Goal: Task Accomplishment & Management: Manage account settings

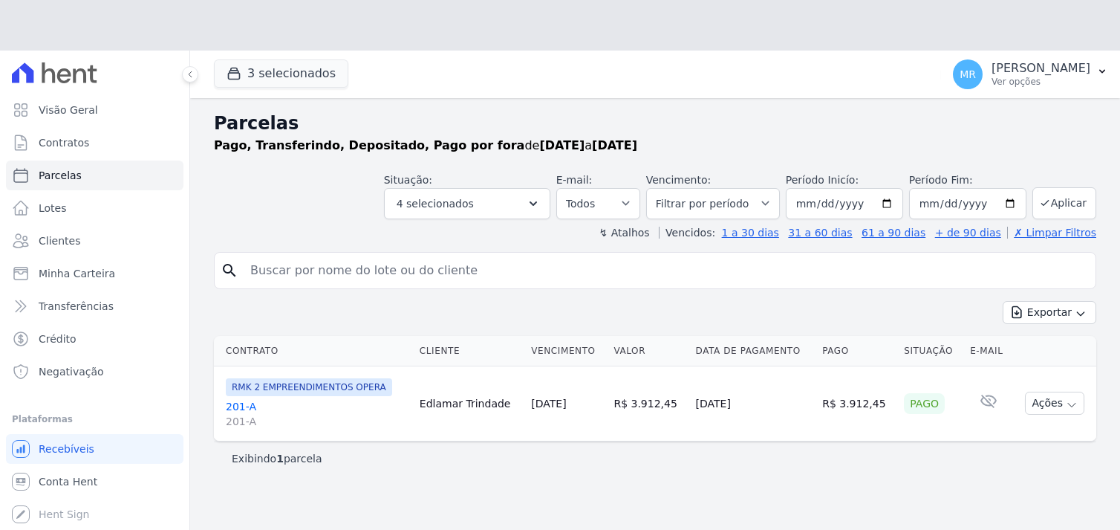
select select
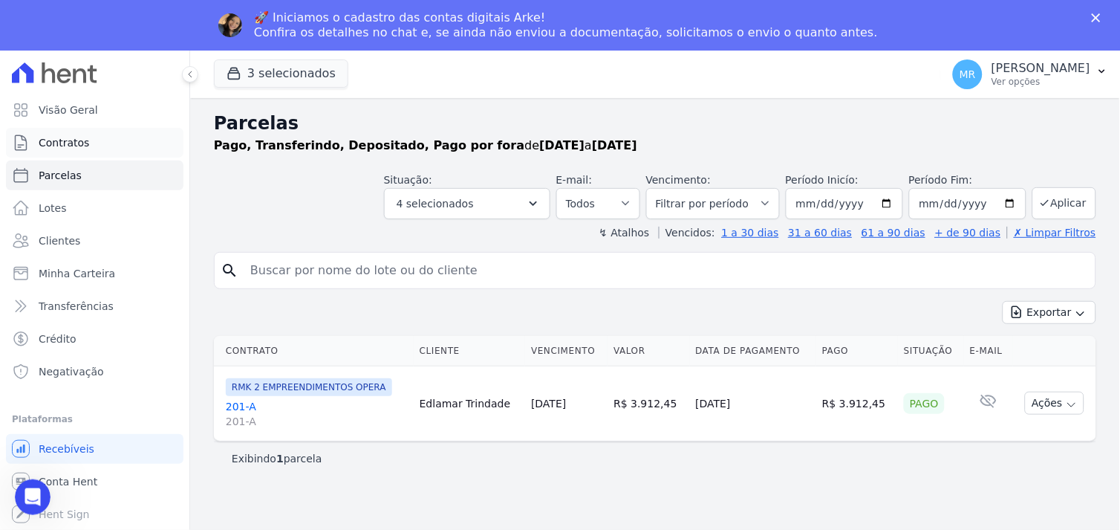
click at [55, 139] on span "Contratos" at bounding box center [64, 142] width 51 height 15
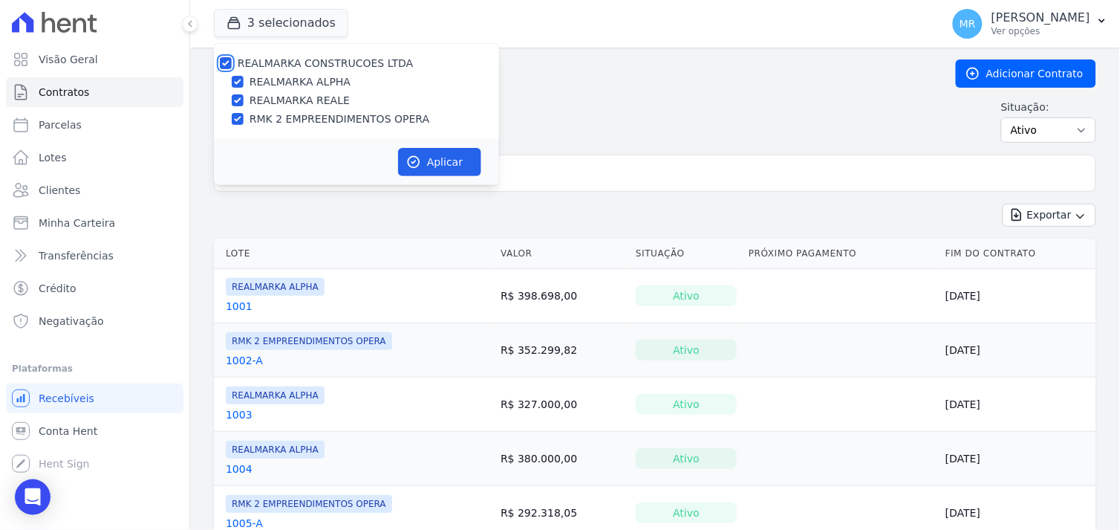
drag, startPoint x: 226, startPoint y: 61, endPoint x: 231, endPoint y: 67, distance: 7.9
click at [228, 65] on input "REALMARKA CONSTRUCOES LTDA" at bounding box center [226, 63] width 12 height 12
checkbox input "false"
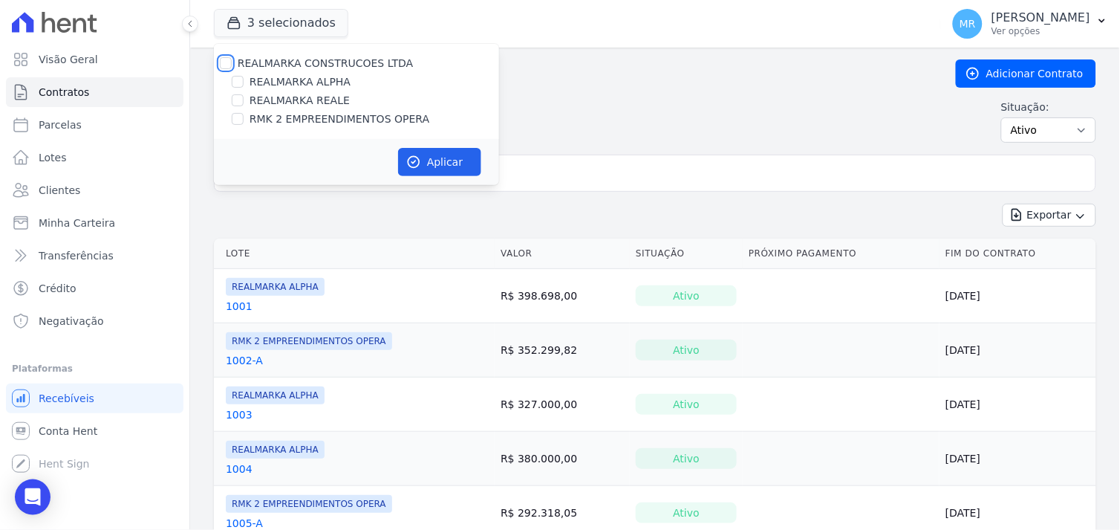
checkbox input "false"
click at [241, 100] on input "REALMARKA REALE" at bounding box center [238, 100] width 12 height 12
checkbox input "true"
click at [427, 164] on button "Aplicar" at bounding box center [439, 162] width 83 height 28
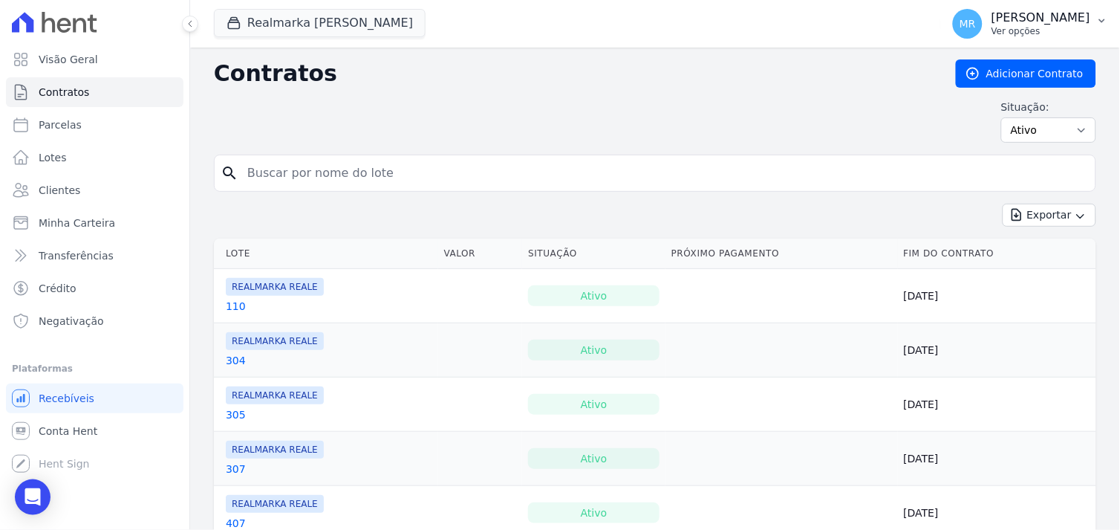
click at [1076, 25] on p "[PERSON_NAME]" at bounding box center [1041, 17] width 99 height 15
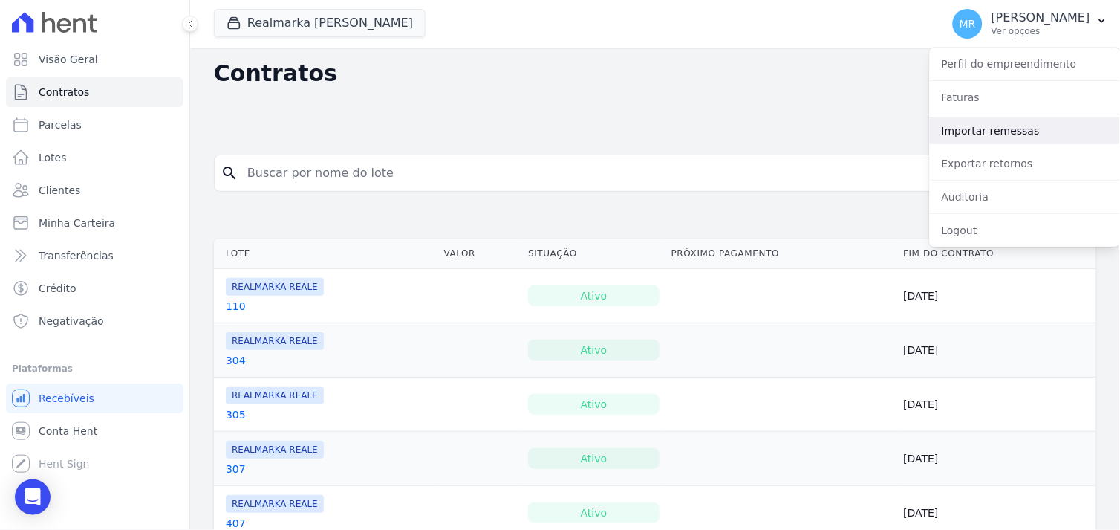
click at [963, 134] on link "Importar remessas" at bounding box center [1025, 130] width 190 height 27
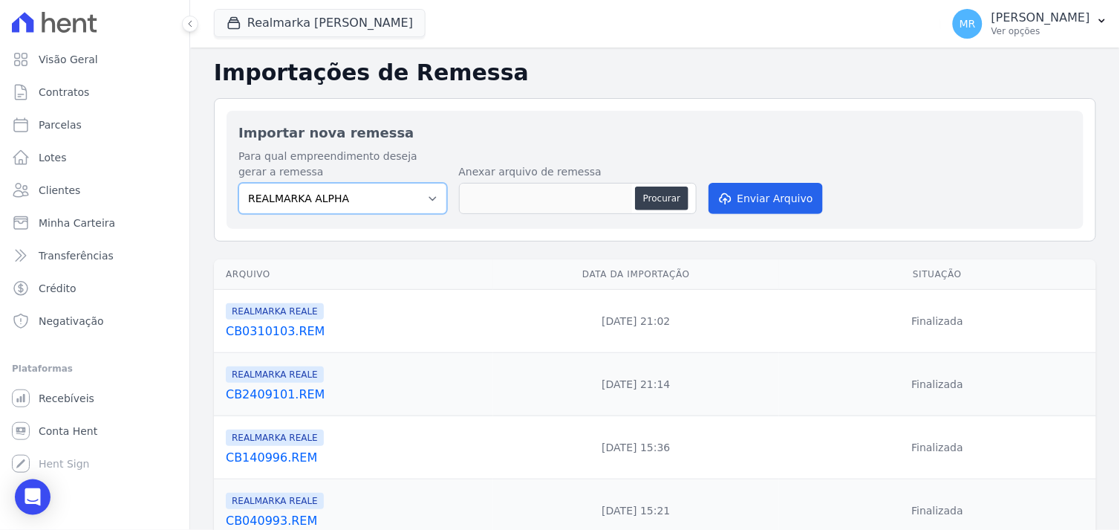
click at [420, 194] on select "REALMARKA ALPHA REALMARKA REALE RMK 2 EMPREENDIMENTOS OPERA" at bounding box center [342, 198] width 209 height 31
select select "76c98966-fbae-428e-aea9-71c3dfcf0e62"
click at [238, 183] on select "REALMARKA ALPHA REALMARKA REALE RMK 2 EMPREENDIMENTOS OPERA" at bounding box center [342, 198] width 209 height 31
click at [651, 198] on button "Procurar" at bounding box center [661, 198] width 53 height 24
type input "CB1510106.REM"
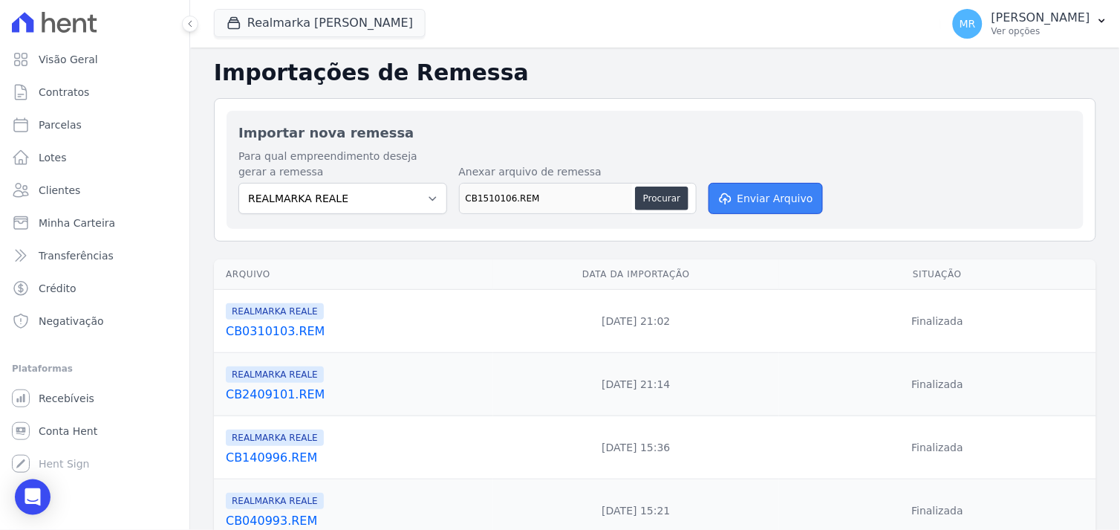
click at [761, 193] on button "Enviar Arquivo" at bounding box center [766, 198] width 114 height 31
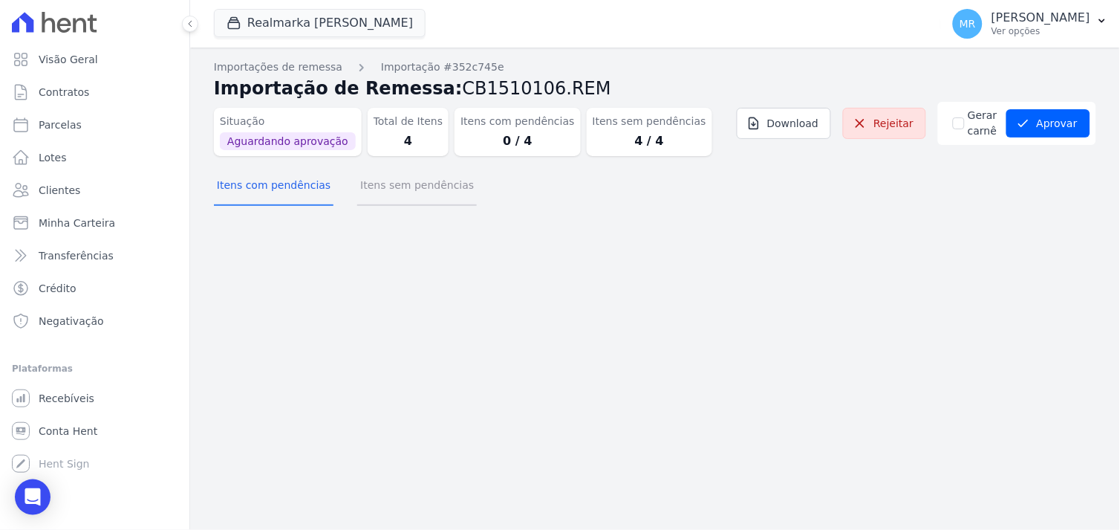
click at [402, 187] on button "Itens sem pendências" at bounding box center [417, 186] width 120 height 39
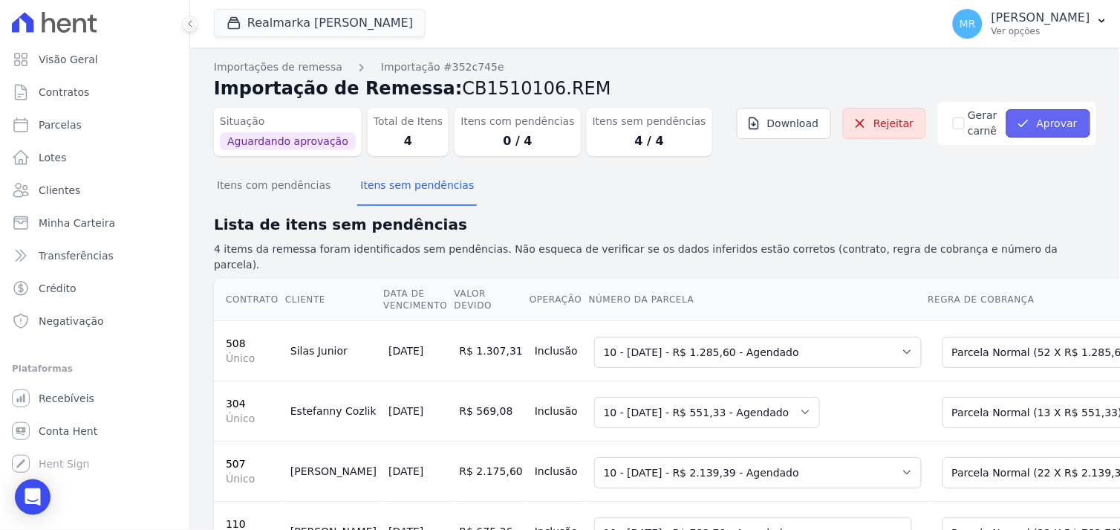
click at [1041, 125] on button "Aprovar" at bounding box center [1049, 123] width 84 height 28
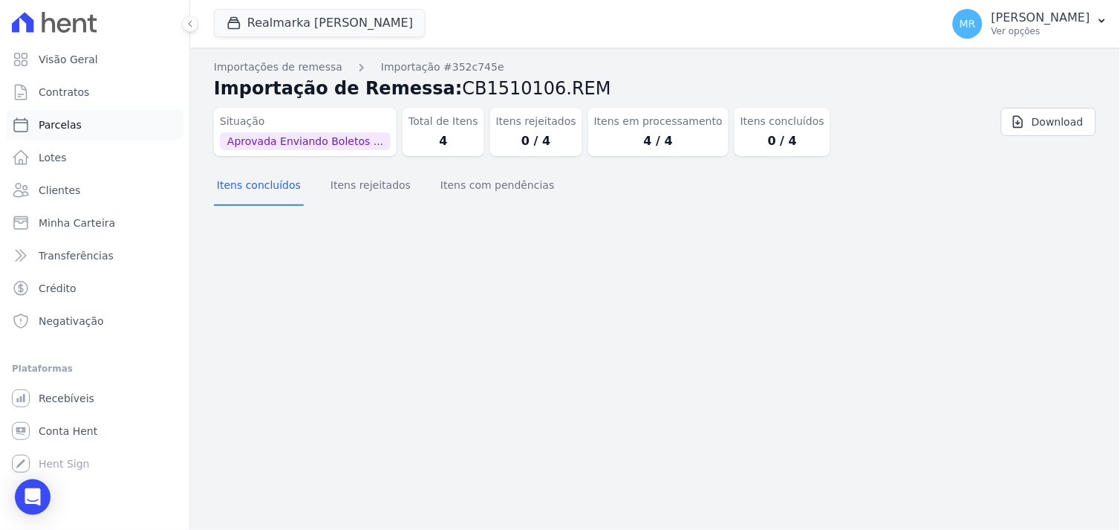
click at [55, 117] on span "Parcelas" at bounding box center [60, 124] width 43 height 15
select select
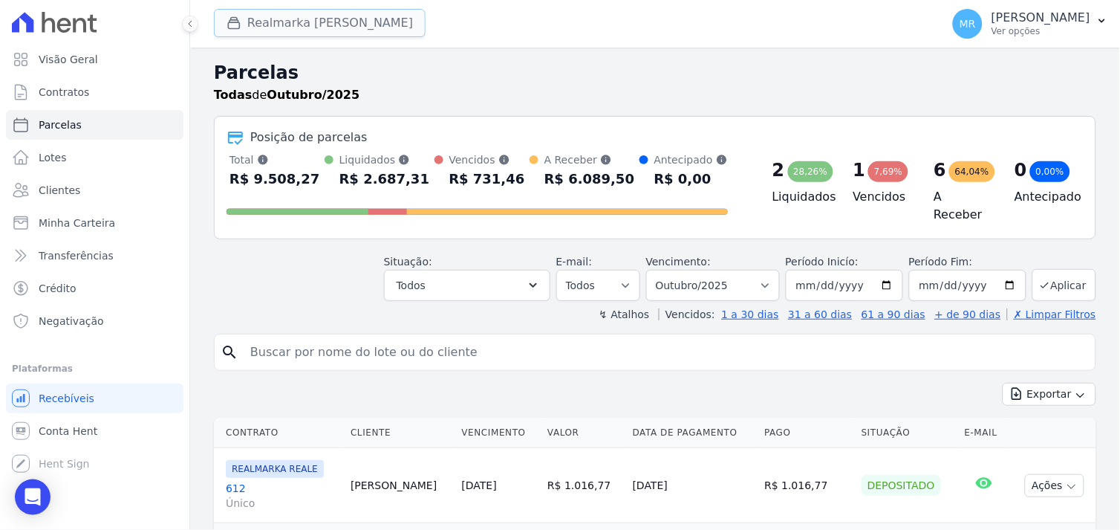
click at [265, 30] on button "Realmarka Reale" at bounding box center [320, 23] width 212 height 28
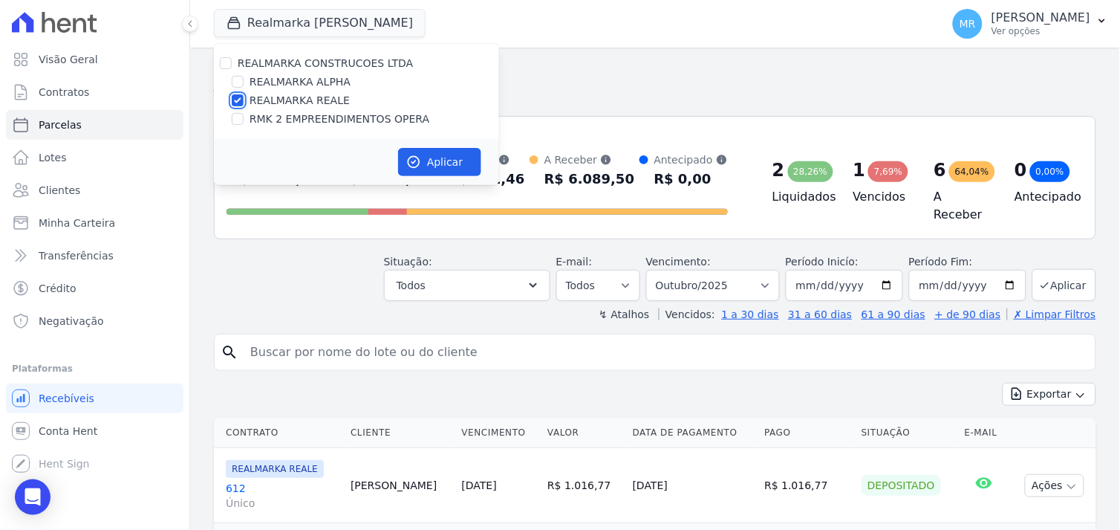
click at [241, 100] on input "REALMARKA REALE" at bounding box center [238, 100] width 12 height 12
checkbox input "false"
click at [232, 79] on input "REALMARKA ALPHA" at bounding box center [238, 82] width 12 height 12
checkbox input "true"
drag, startPoint x: 436, startPoint y: 164, endPoint x: 346, endPoint y: 158, distance: 90.1
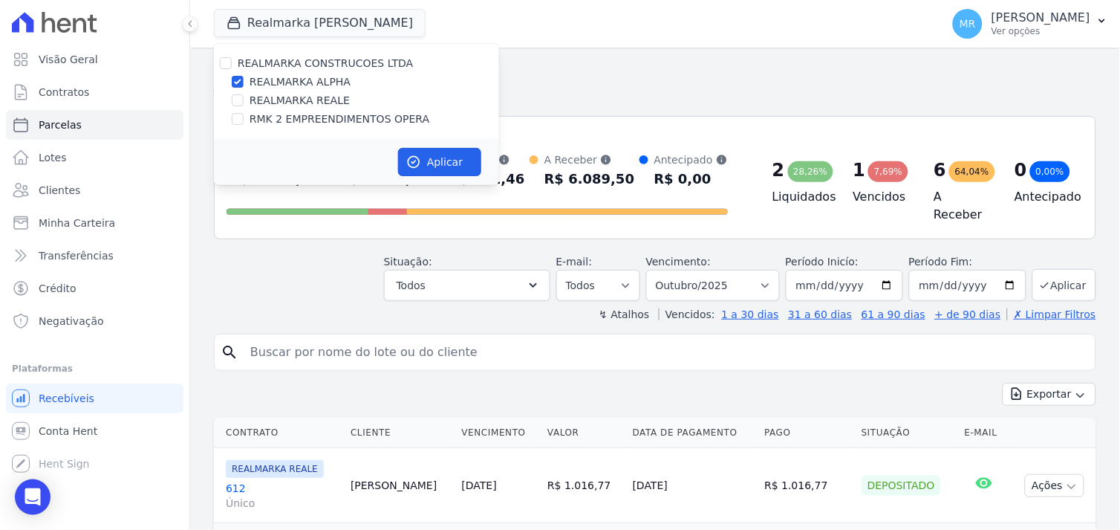
click at [435, 164] on button "Aplicar" at bounding box center [439, 162] width 83 height 28
select select
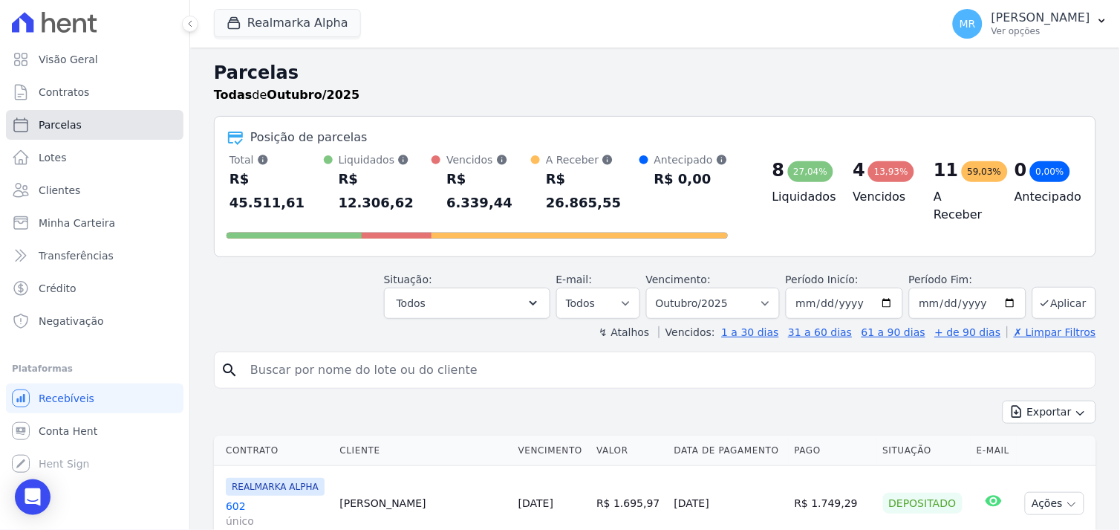
click at [73, 113] on link "Parcelas" at bounding box center [95, 125] width 178 height 30
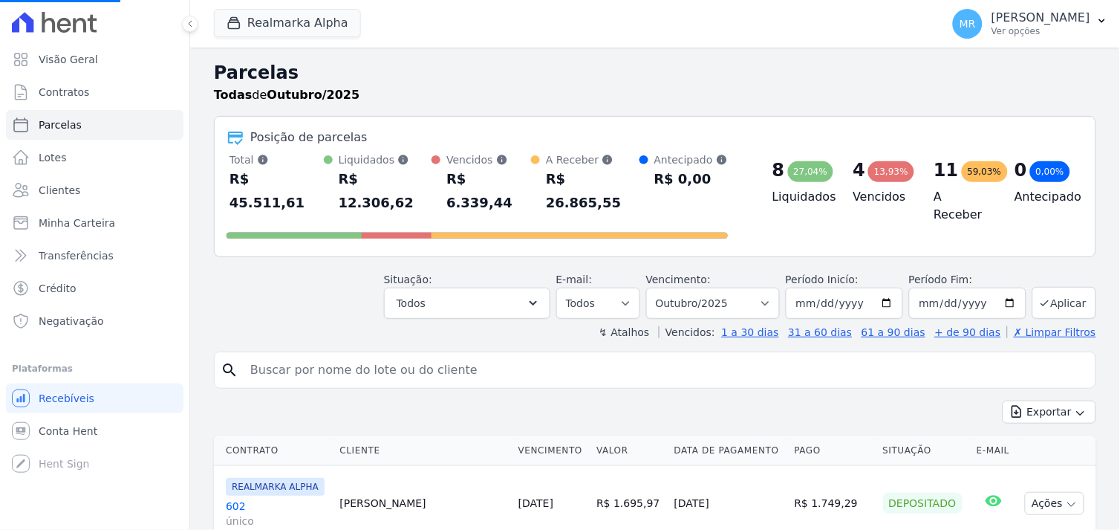
select select
click at [87, 93] on link "Contratos" at bounding box center [95, 92] width 178 height 30
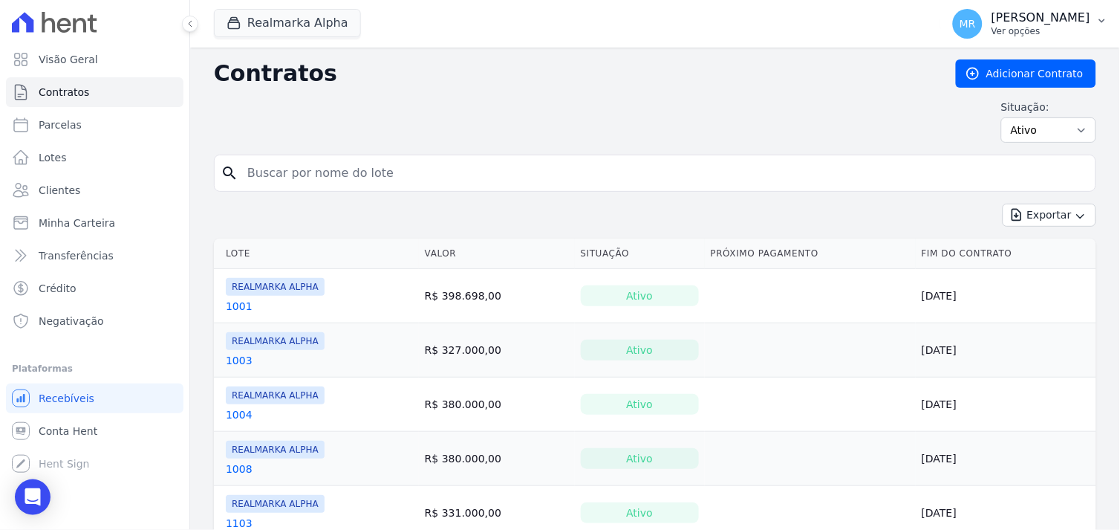
click at [1064, 13] on p "[PERSON_NAME]" at bounding box center [1041, 17] width 99 height 15
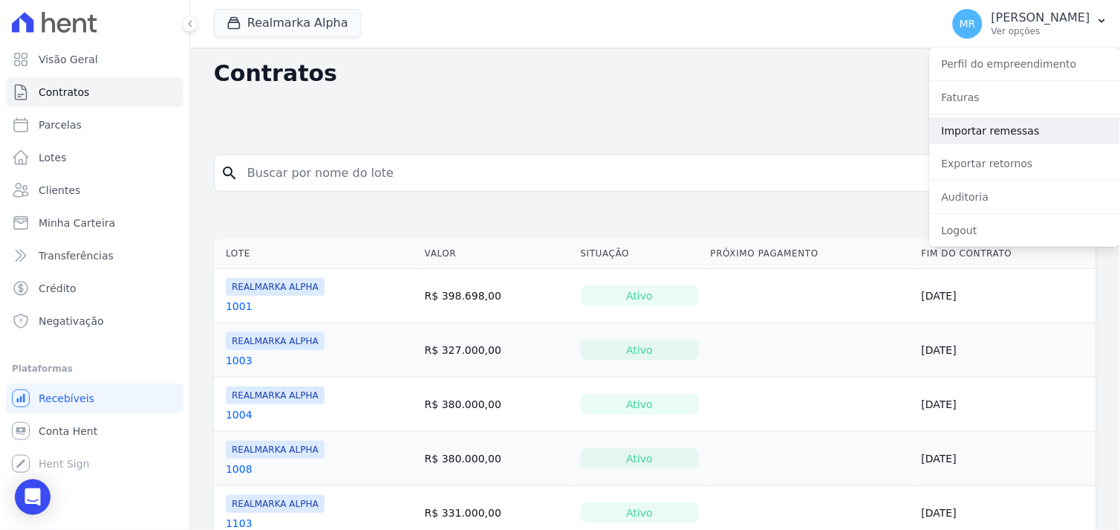
click at [971, 137] on link "Importar remessas" at bounding box center [1025, 130] width 190 height 27
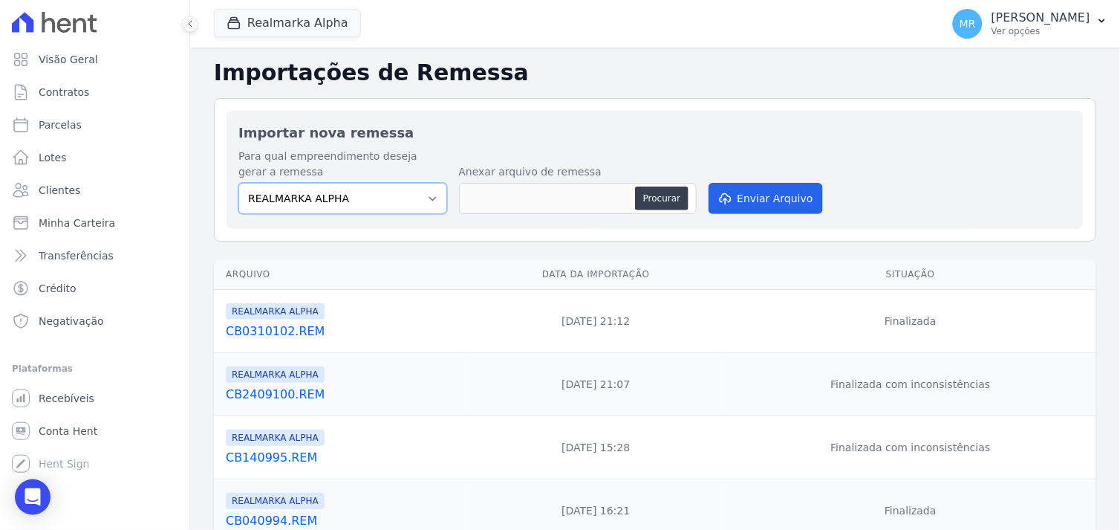
click at [420, 193] on select "REALMARKA ALPHA REALMARKA REALE RMK 2 EMPREENDIMENTOS OPERA" at bounding box center [342, 198] width 209 height 31
click at [680, 201] on button "Procurar" at bounding box center [661, 198] width 53 height 24
type input "CB1510107.REM"
click at [763, 201] on button "Enviar Arquivo" at bounding box center [766, 198] width 114 height 31
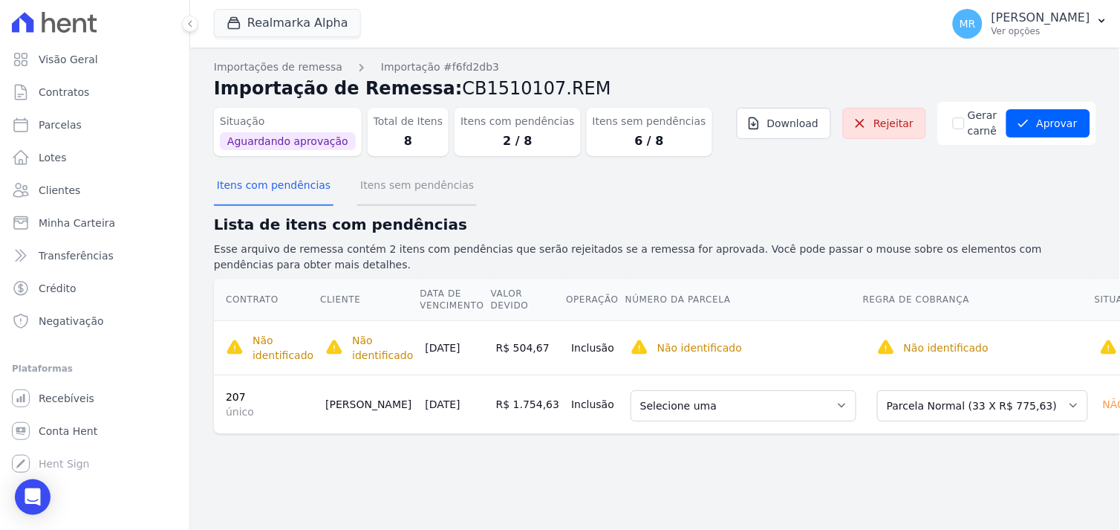
click at [386, 188] on button "Itens sem pendências" at bounding box center [417, 186] width 120 height 39
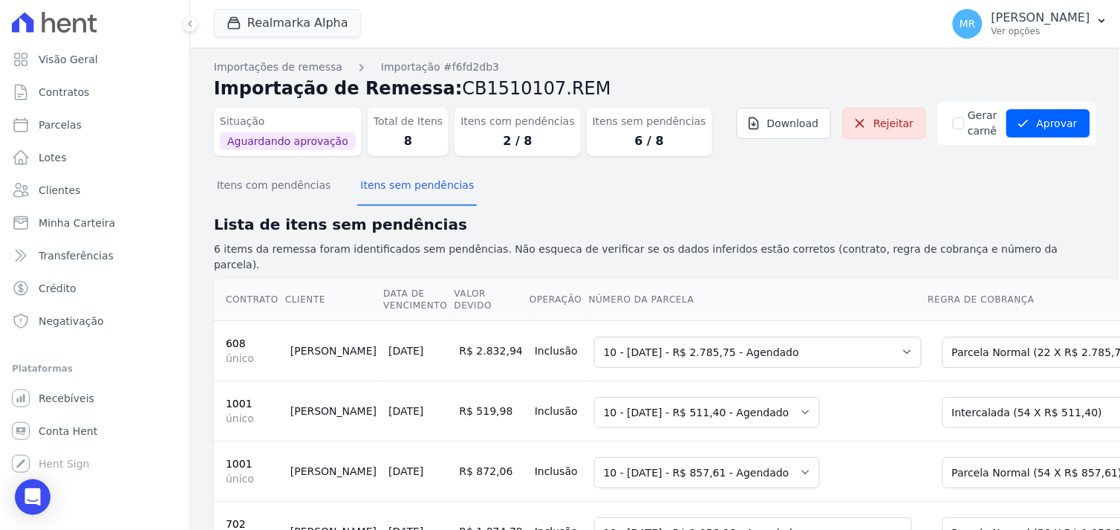
click at [233, 337] on link "608" at bounding box center [236, 343] width 20 height 12
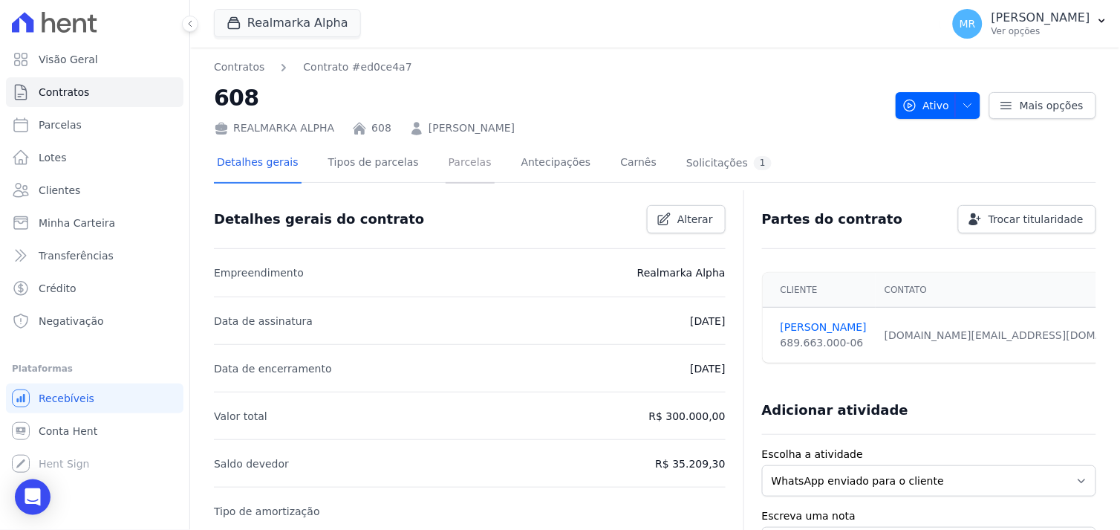
click at [447, 166] on link "Parcelas" at bounding box center [470, 163] width 49 height 39
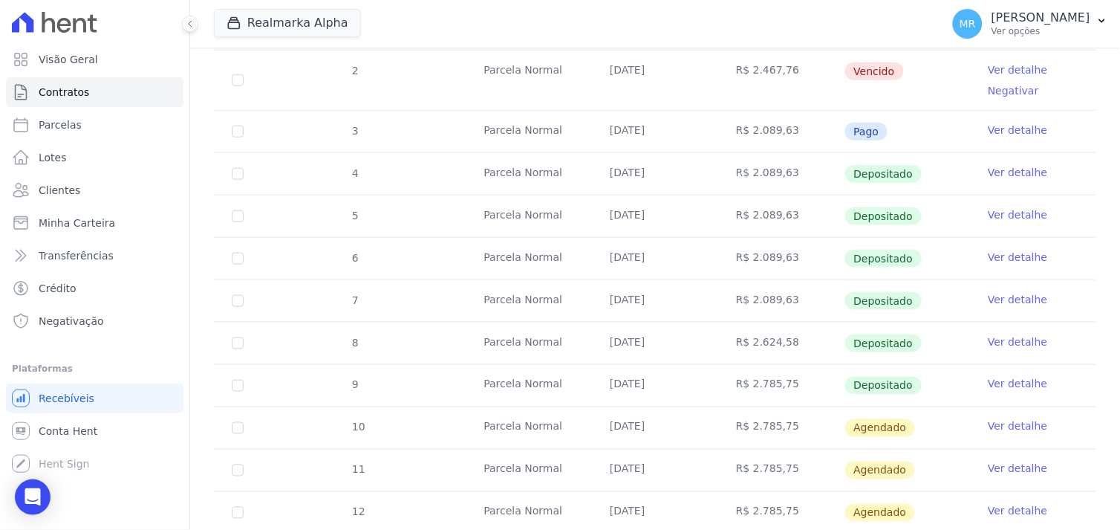
scroll to position [330, 0]
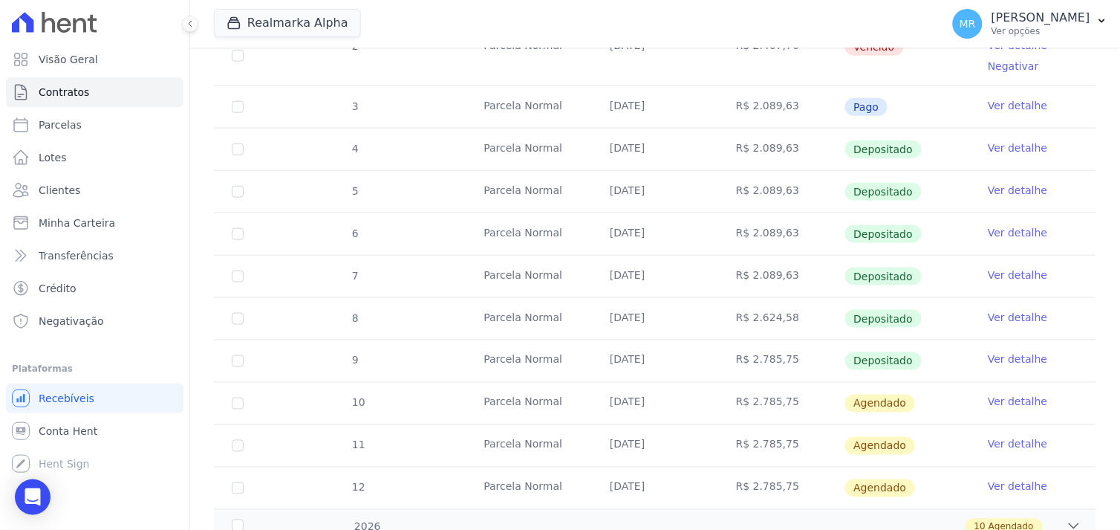
click at [1013, 403] on link "Ver detalhe" at bounding box center [1017, 401] width 59 height 15
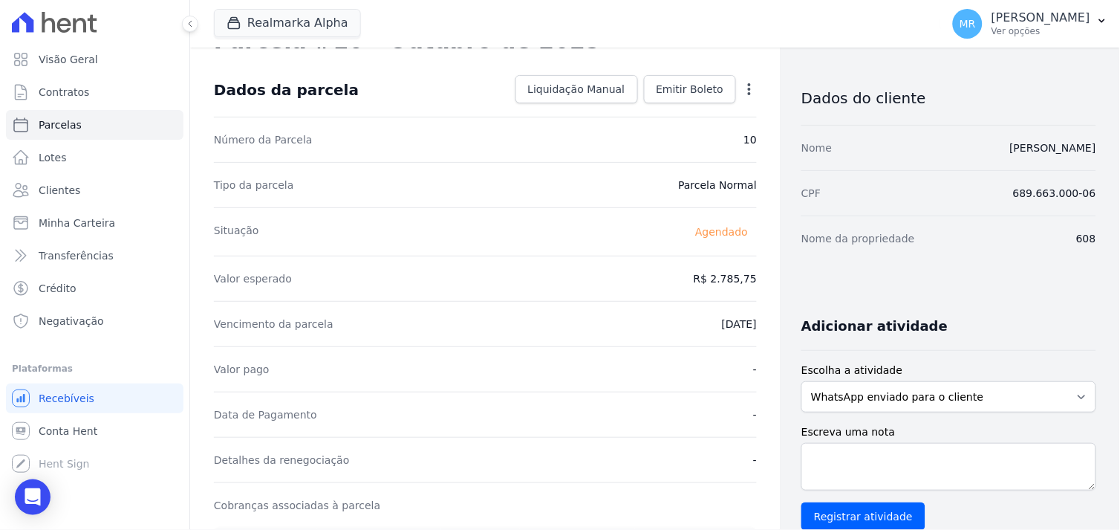
scroll to position [82, 0]
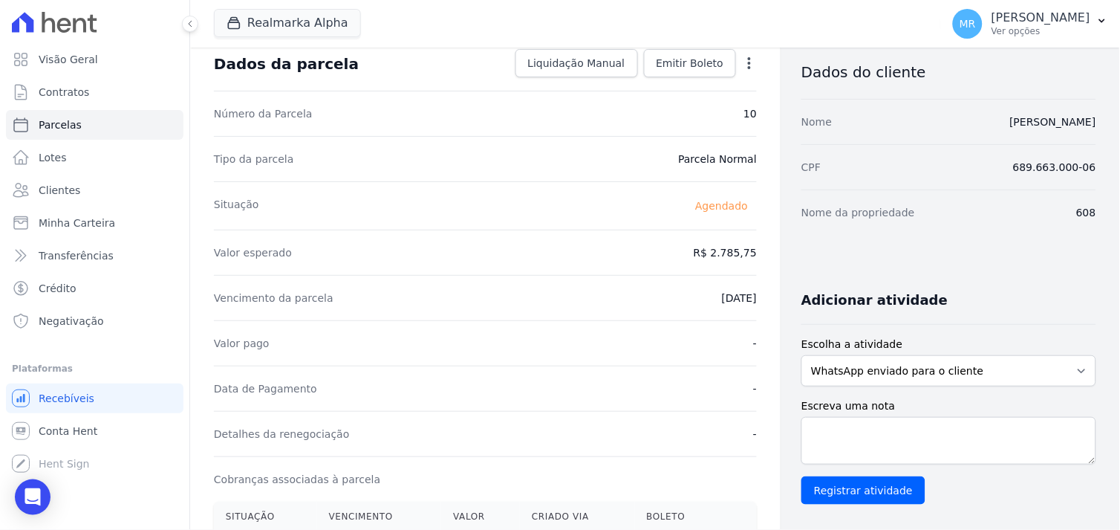
click at [748, 67] on icon "button" at bounding box center [749, 63] width 3 height 12
click at [655, 89] on link "Alterar" at bounding box center [685, 83] width 131 height 27
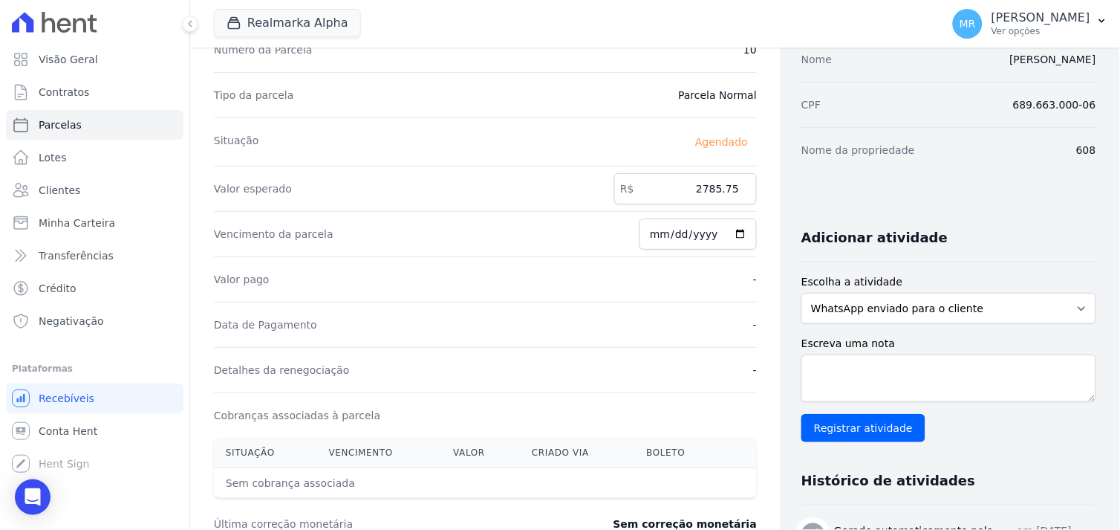
scroll to position [131, 0]
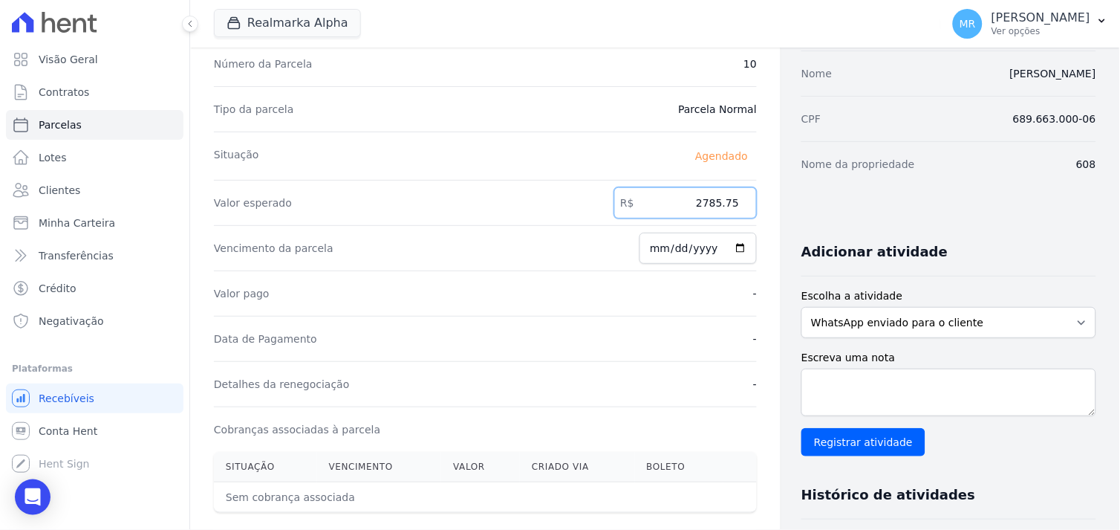
drag, startPoint x: 674, startPoint y: 201, endPoint x: 722, endPoint y: 204, distance: 48.3
click at [725, 201] on input "2785.75" at bounding box center [685, 202] width 143 height 31
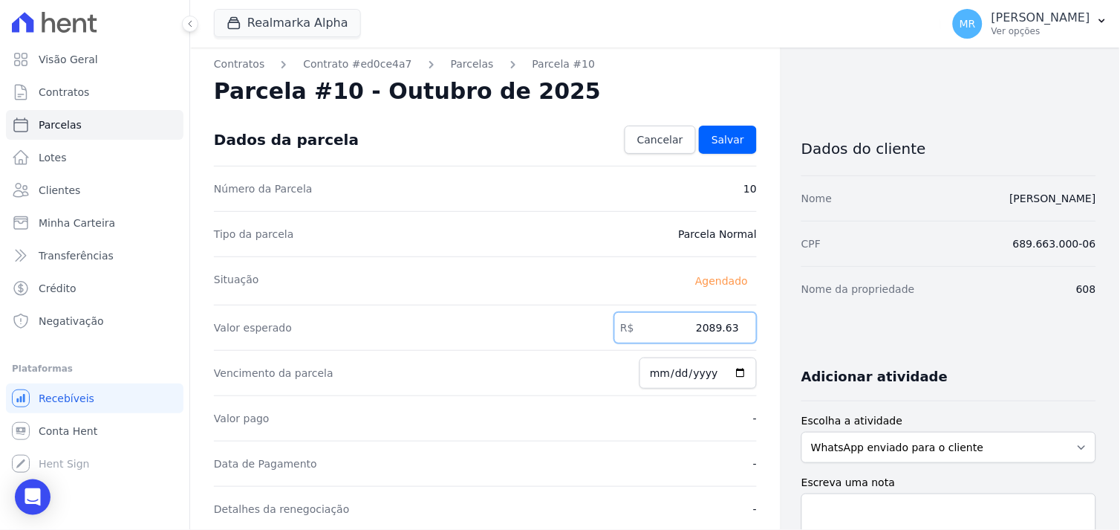
scroll to position [0, 0]
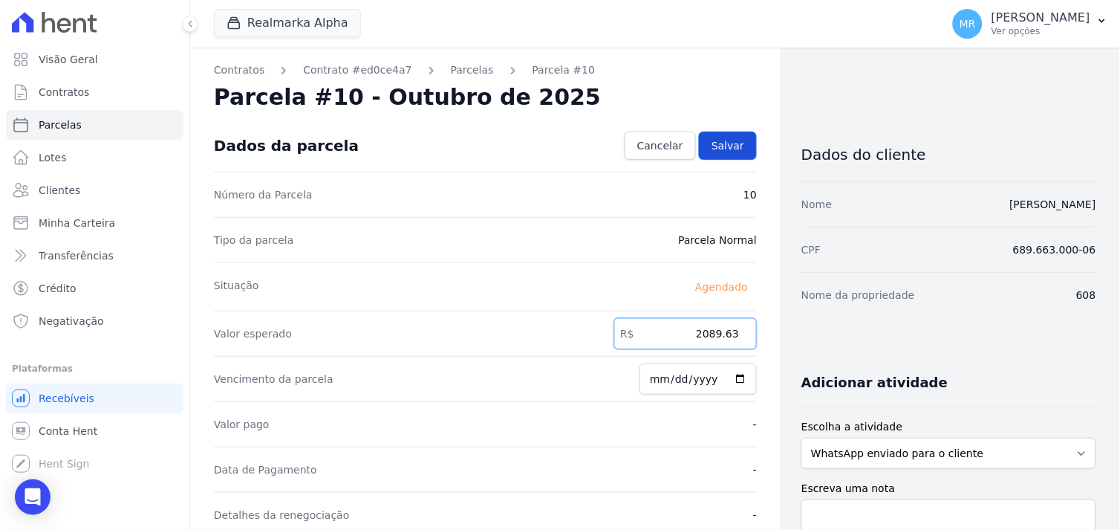
type input "2089.63"
click at [717, 151] on span "Salvar" at bounding box center [728, 145] width 33 height 15
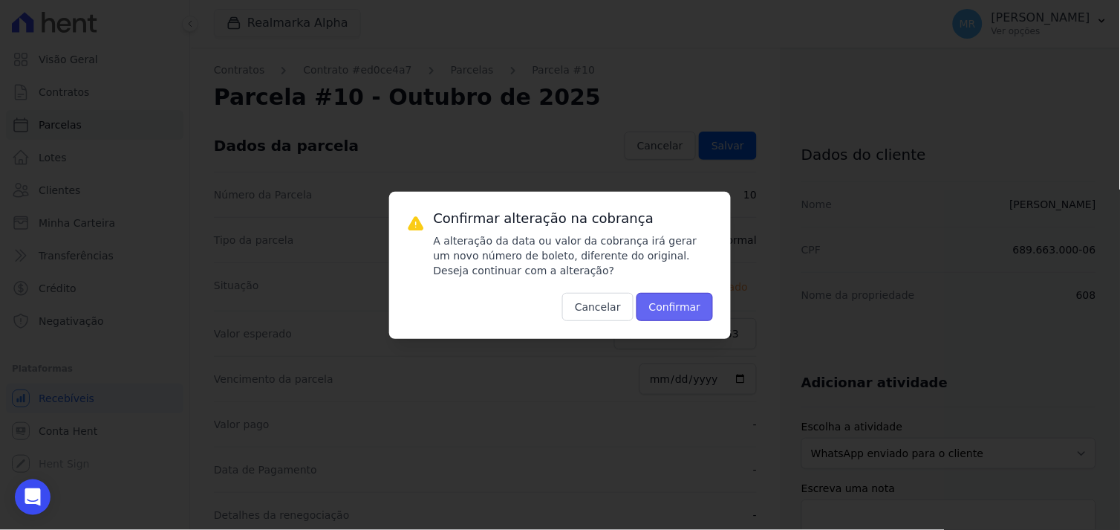
click at [686, 317] on button "Confirmar" at bounding box center [675, 307] width 77 height 28
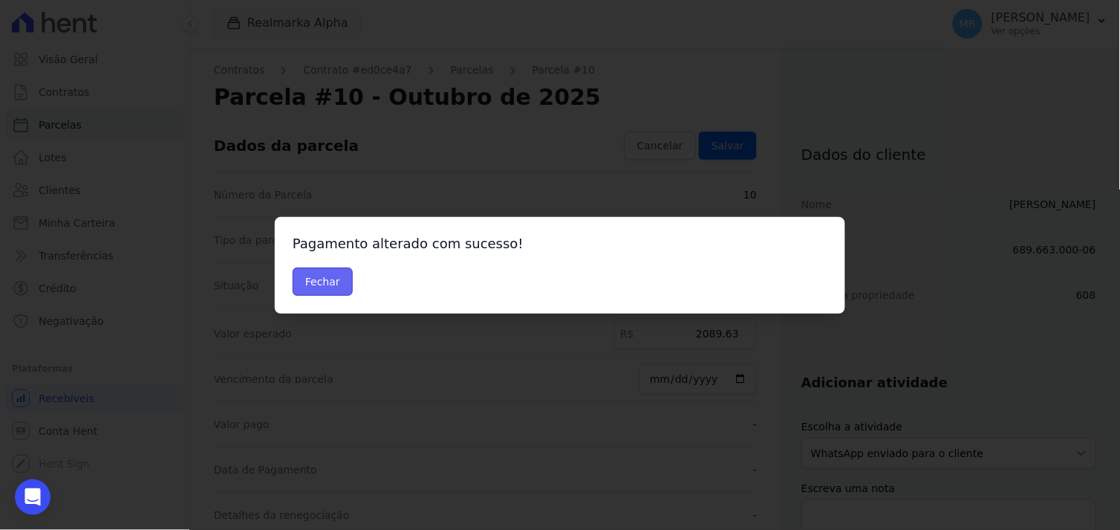
click at [313, 290] on button "Fechar" at bounding box center [323, 281] width 60 height 28
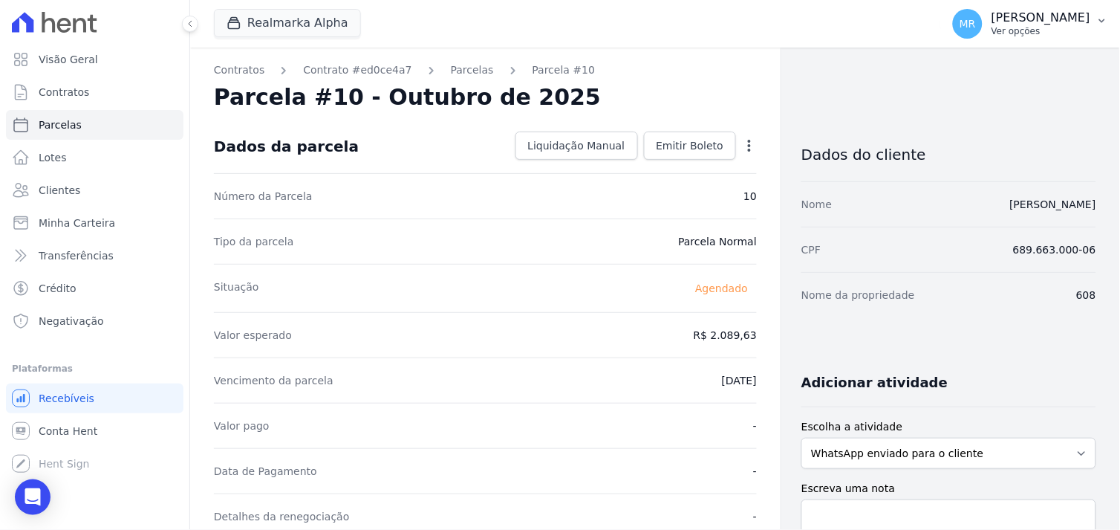
drag, startPoint x: 1059, startPoint y: 12, endPoint x: 1094, endPoint y: 33, distance: 40.6
click at [1059, 13] on p "[PERSON_NAME]" at bounding box center [1041, 17] width 99 height 15
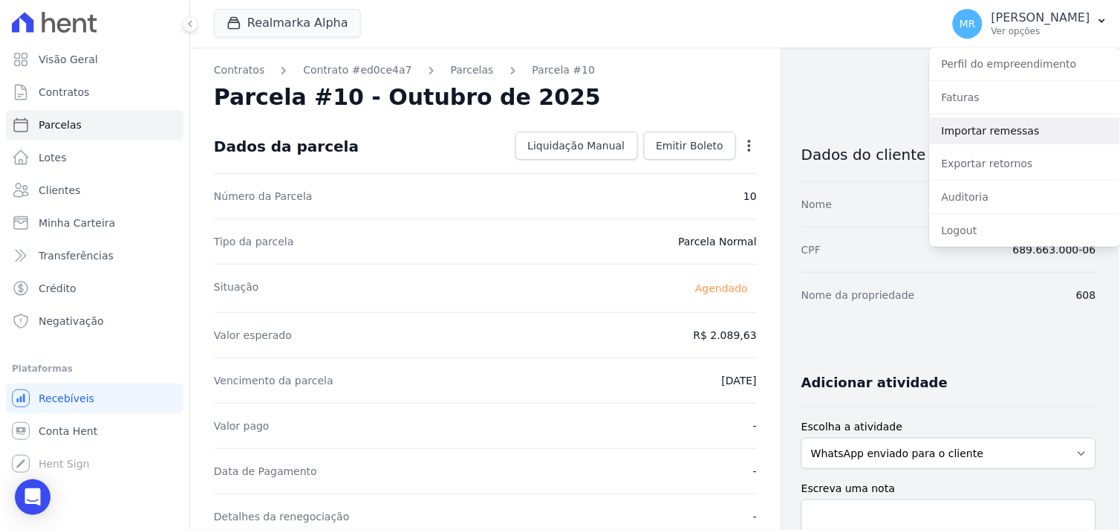
click at [989, 131] on link "Importar remessas" at bounding box center [1025, 130] width 190 height 27
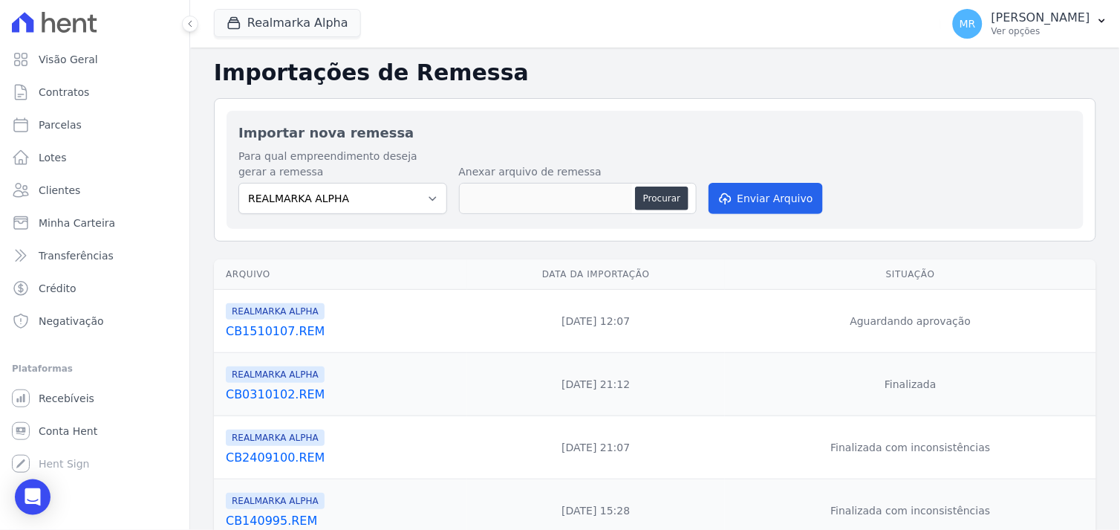
click at [262, 330] on link "CB1510107.REM" at bounding box center [343, 331] width 235 height 18
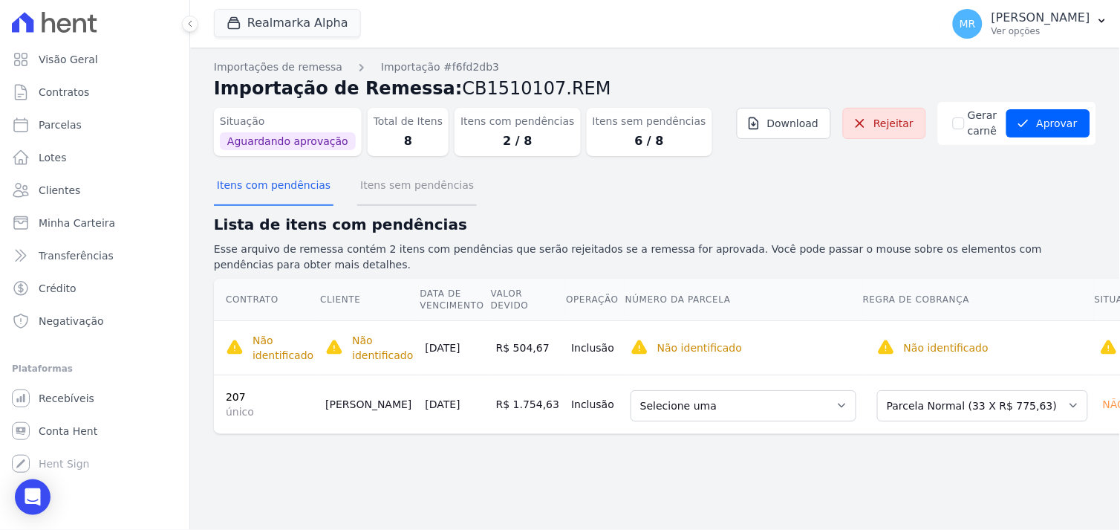
click at [400, 189] on button "Itens sem pendências" at bounding box center [417, 186] width 120 height 39
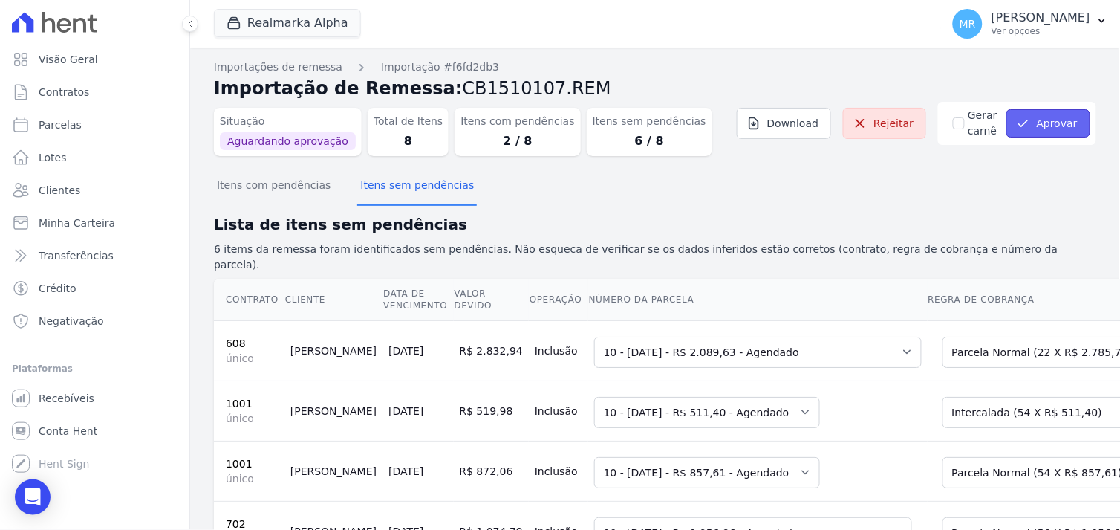
click at [1053, 131] on button "Aprovar" at bounding box center [1049, 123] width 84 height 28
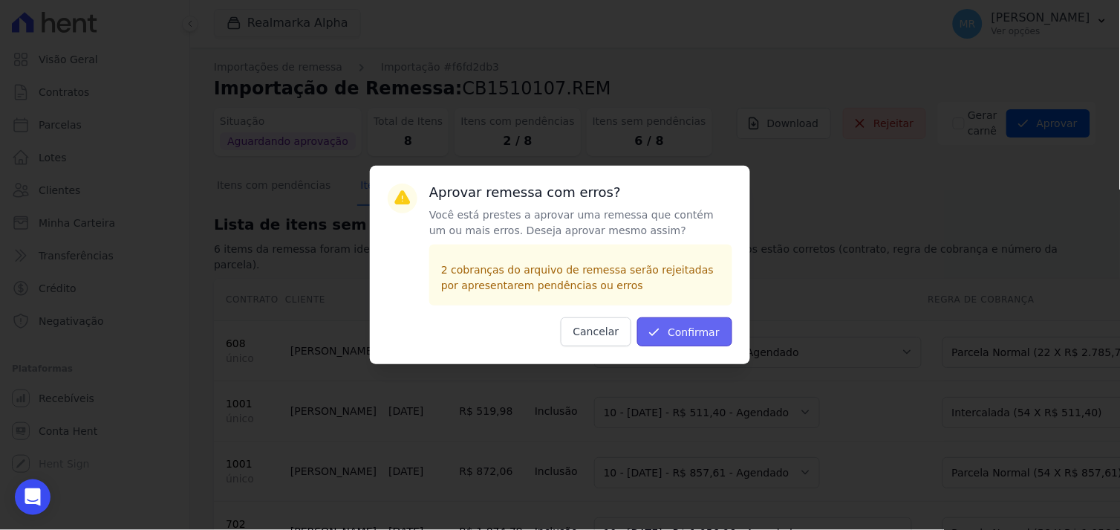
click at [695, 337] on button "Confirmar" at bounding box center [684, 331] width 95 height 29
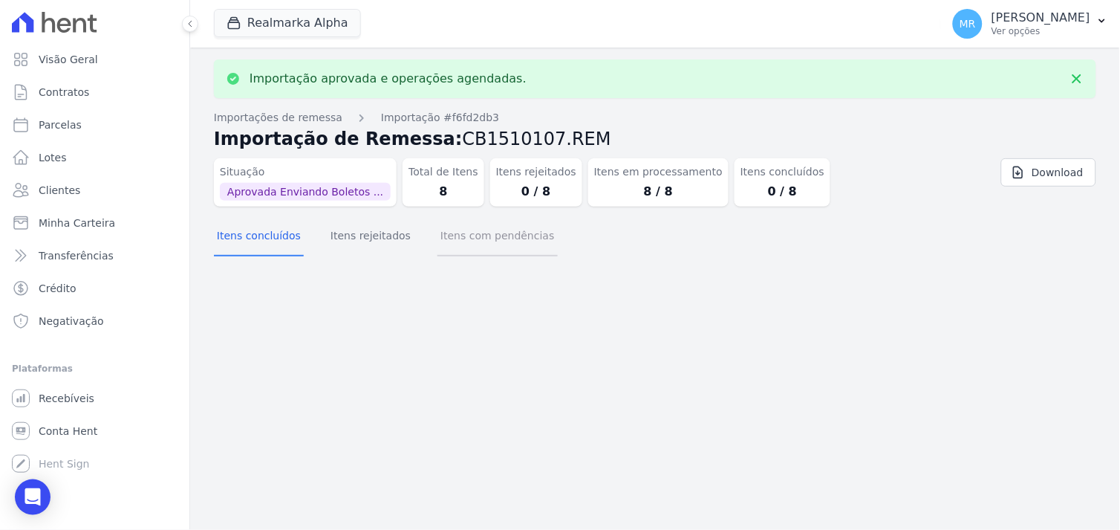
click at [464, 233] on button "Itens com pendências" at bounding box center [498, 237] width 120 height 39
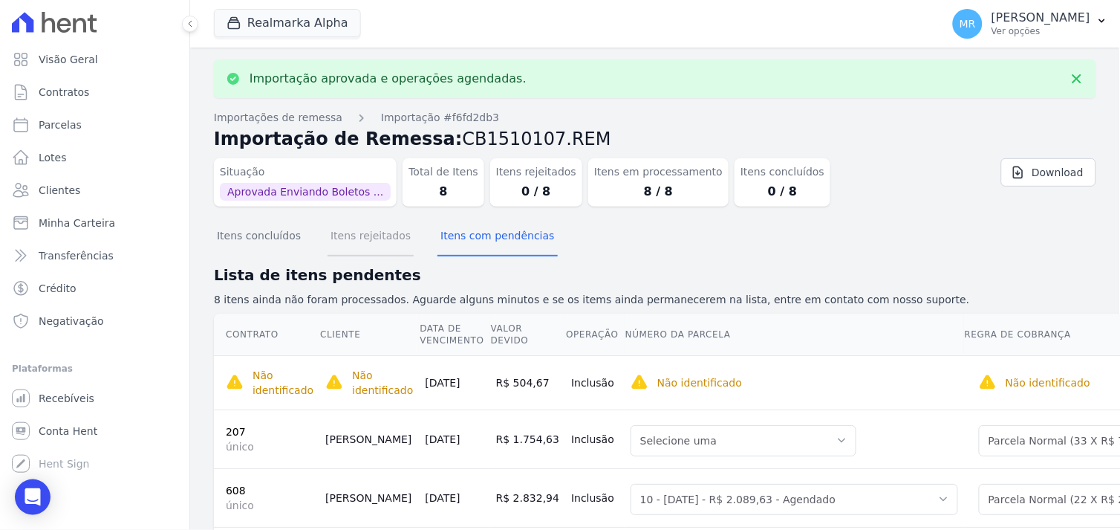
click at [374, 243] on button "Itens rejeitados" at bounding box center [371, 237] width 86 height 39
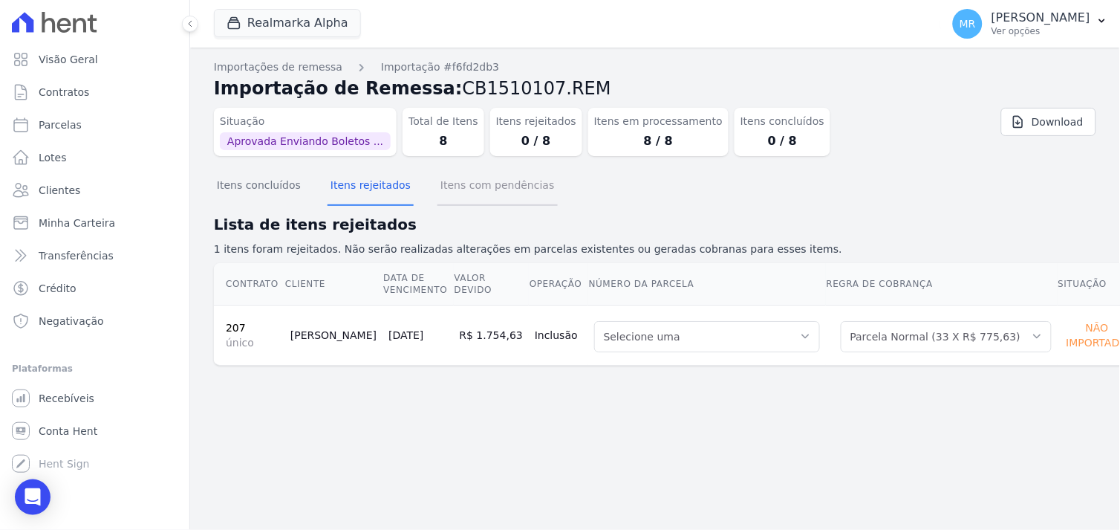
click at [458, 186] on button "Itens com pendências" at bounding box center [498, 186] width 120 height 39
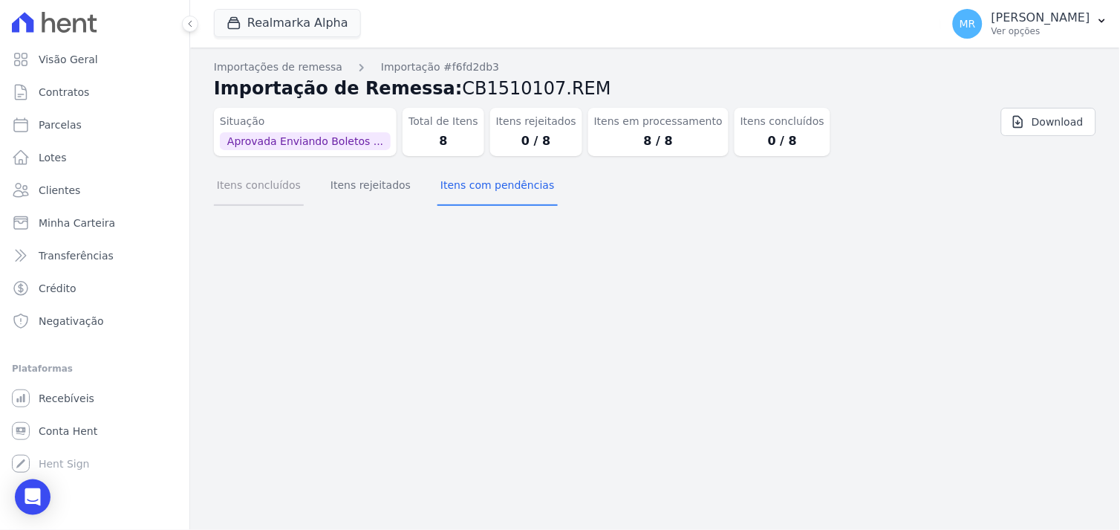
click at [247, 191] on button "Itens concluídos" at bounding box center [259, 186] width 90 height 39
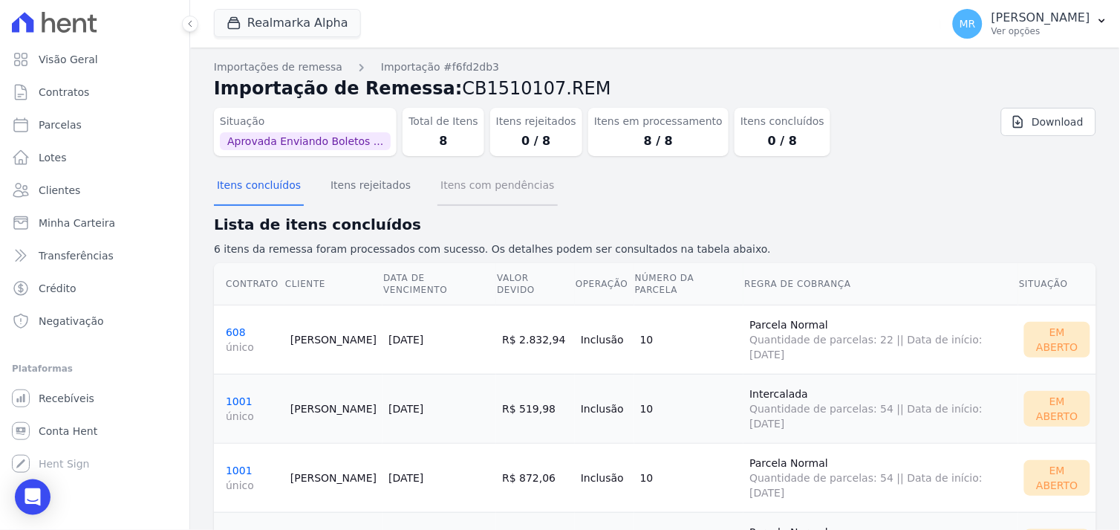
click at [472, 183] on button "Itens com pendências" at bounding box center [498, 186] width 120 height 39
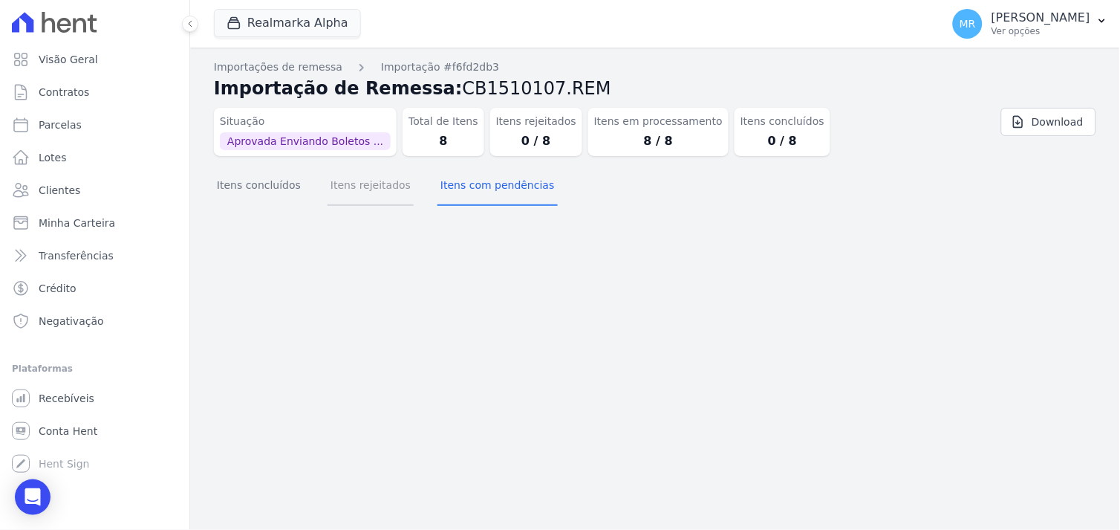
click at [358, 184] on button "Itens rejeitados" at bounding box center [371, 186] width 86 height 39
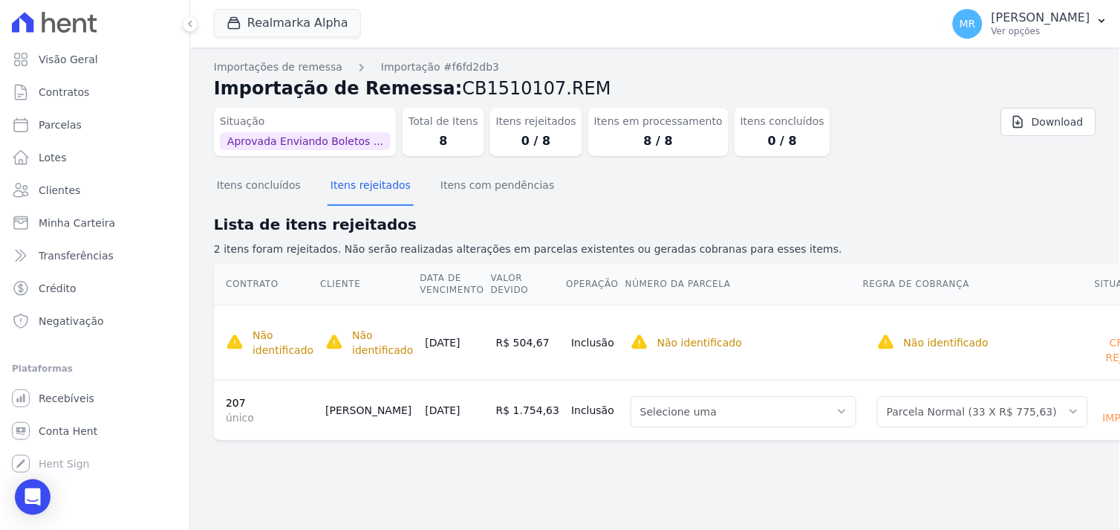
click at [453, 338] on td "[DATE]" at bounding box center [454, 342] width 71 height 75
click at [234, 397] on link "207" at bounding box center [236, 403] width 20 height 12
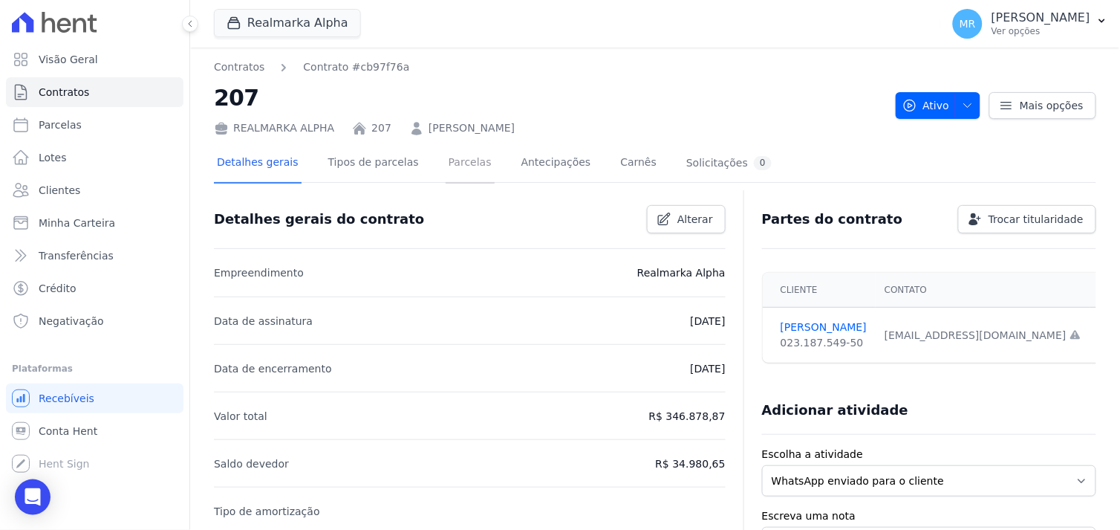
click at [446, 168] on link "Parcelas" at bounding box center [470, 163] width 49 height 39
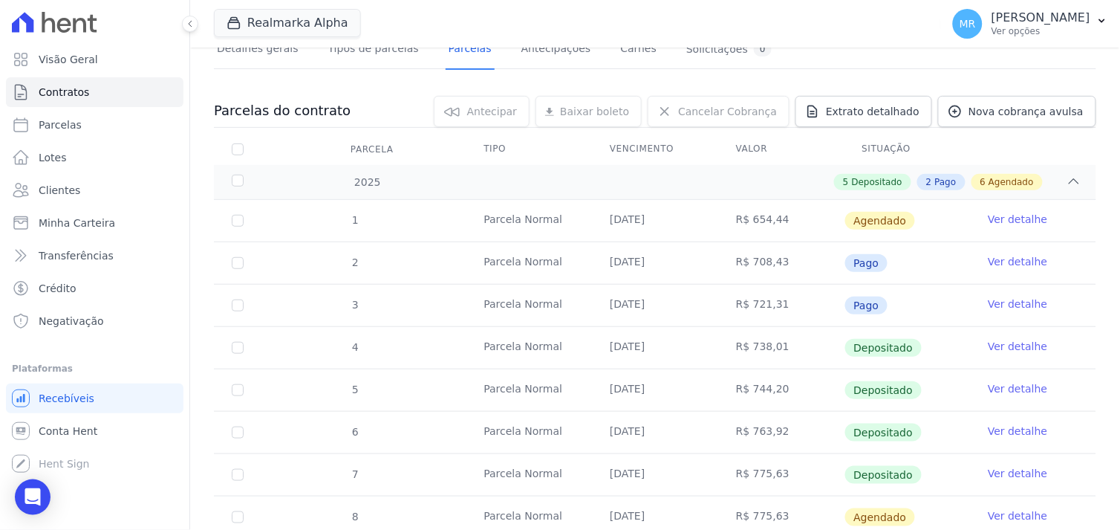
scroll to position [412, 0]
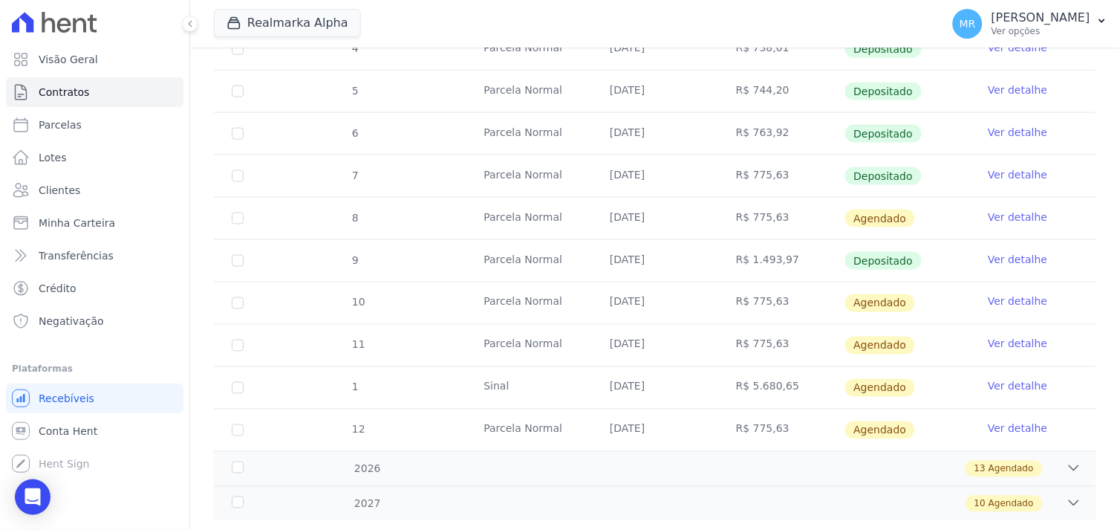
click at [1006, 301] on link "Ver detalhe" at bounding box center [1017, 301] width 59 height 15
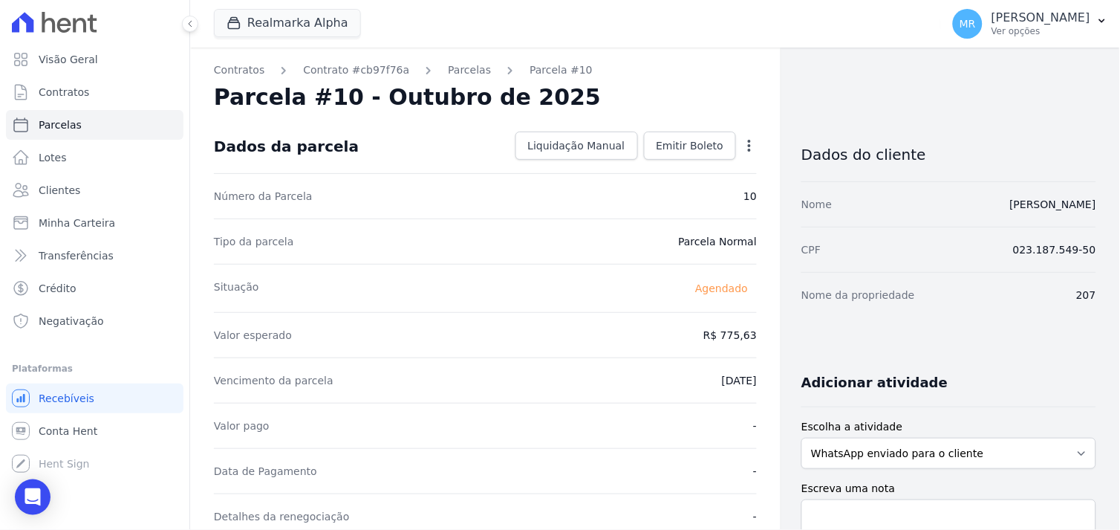
click at [747, 147] on icon "button" at bounding box center [749, 145] width 15 height 15
click at [669, 171] on link "Alterar" at bounding box center [685, 165] width 131 height 27
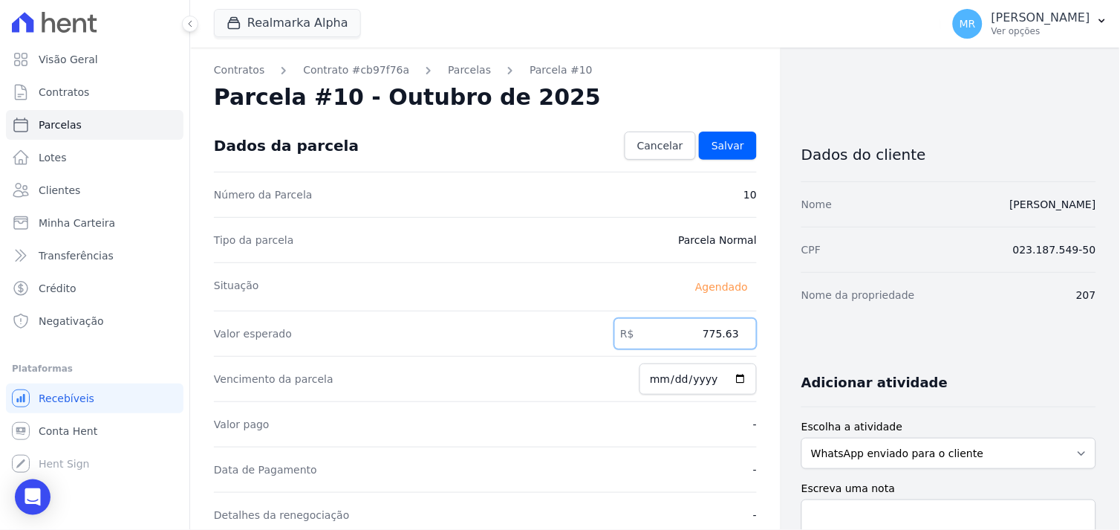
drag, startPoint x: 681, startPoint y: 333, endPoint x: 799, endPoint y: 320, distance: 118.0
type input "1662.55"
click at [717, 147] on span "Salvar" at bounding box center [728, 145] width 33 height 15
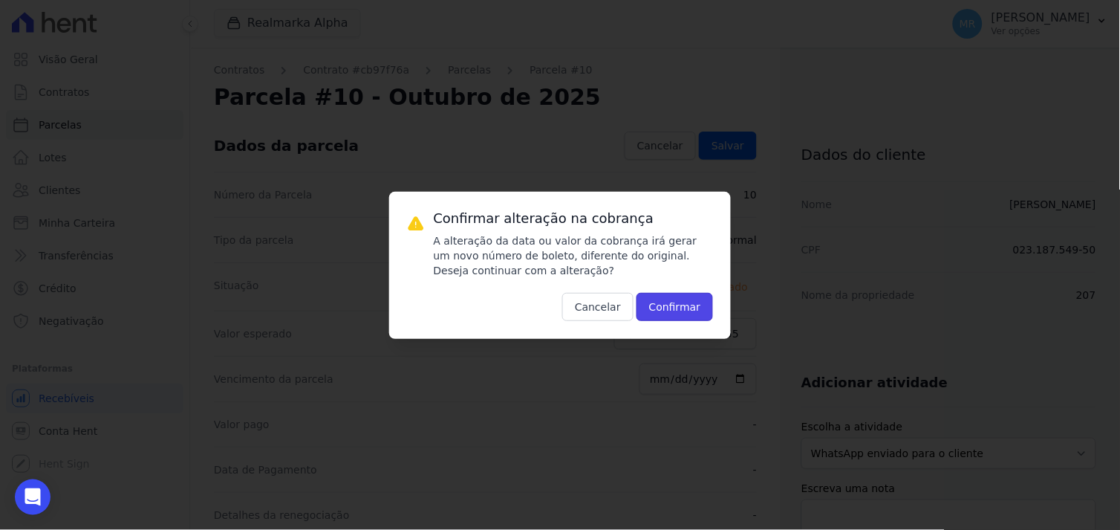
drag, startPoint x: 680, startPoint y: 307, endPoint x: 609, endPoint y: 312, distance: 71.5
click at [680, 306] on button "Confirmar" at bounding box center [675, 307] width 77 height 28
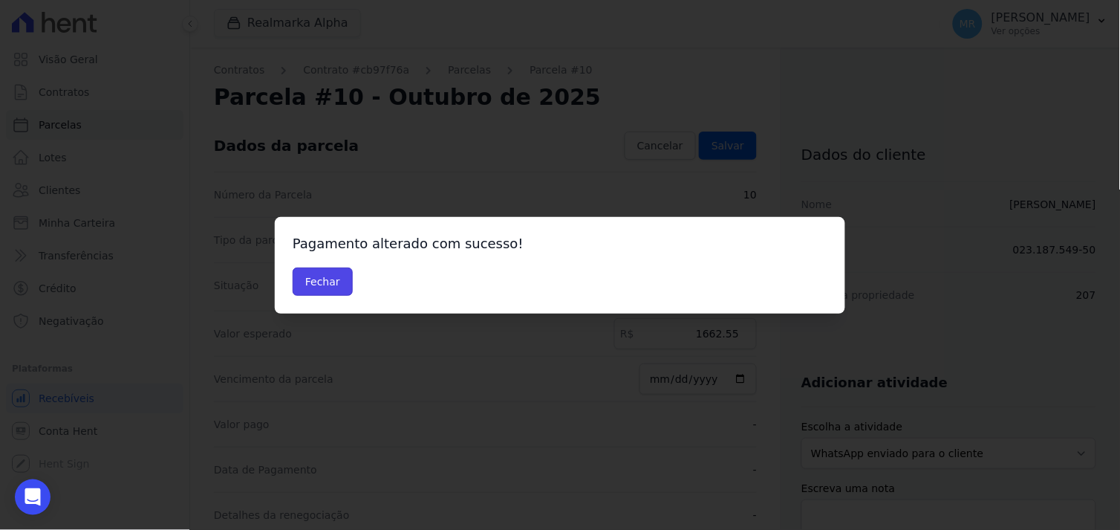
drag, startPoint x: 331, startPoint y: 290, endPoint x: 412, endPoint y: 313, distance: 84.2
click at [329, 287] on button "Fechar" at bounding box center [323, 281] width 60 height 28
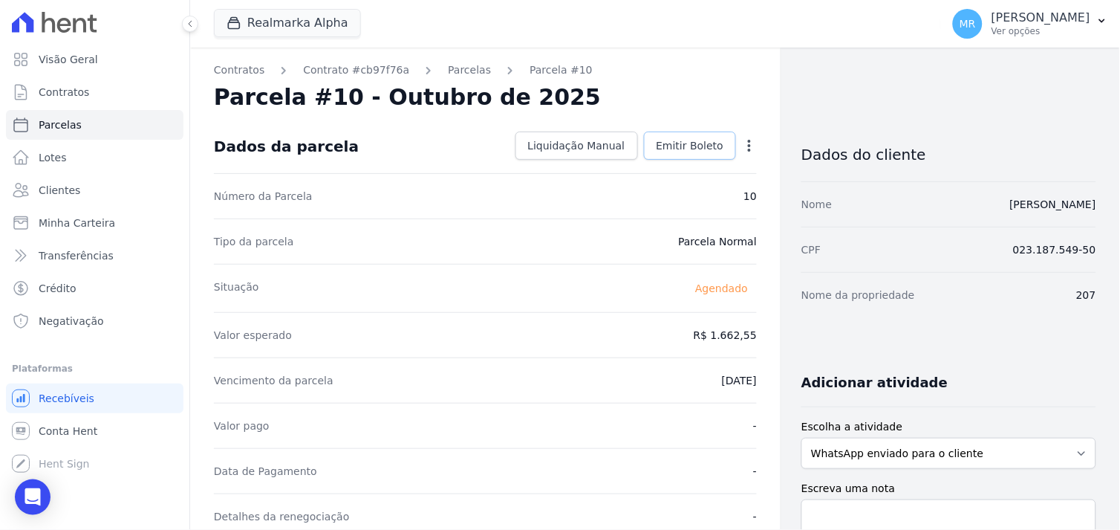
click at [688, 145] on span "Emitir Boleto" at bounding box center [691, 145] width 68 height 15
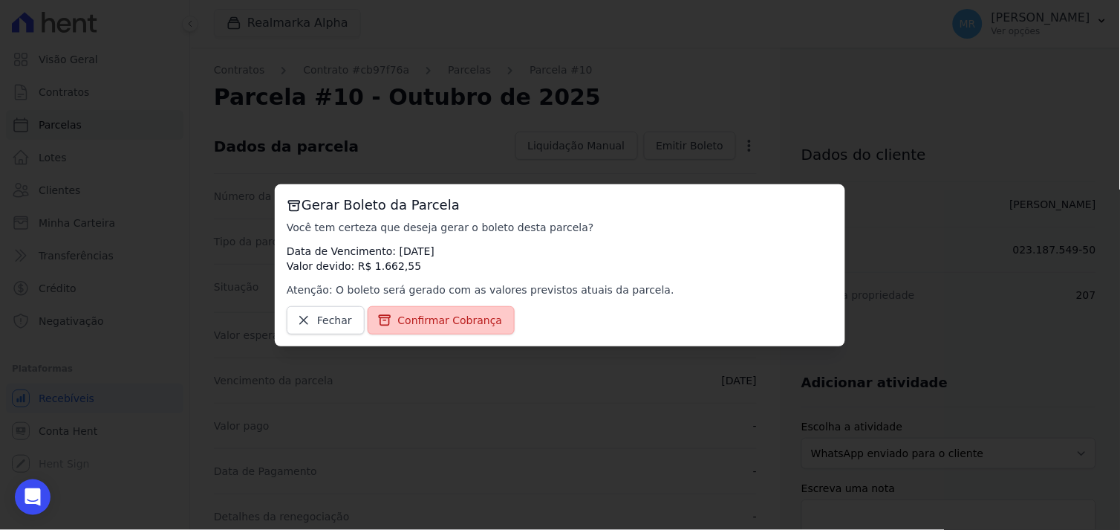
drag, startPoint x: 453, startPoint y: 312, endPoint x: 439, endPoint y: 330, distance: 22.7
click at [453, 313] on span "Confirmar Cobrança" at bounding box center [450, 320] width 105 height 15
click at [440, 322] on span "Confirmar Cobrança" at bounding box center [450, 320] width 105 height 15
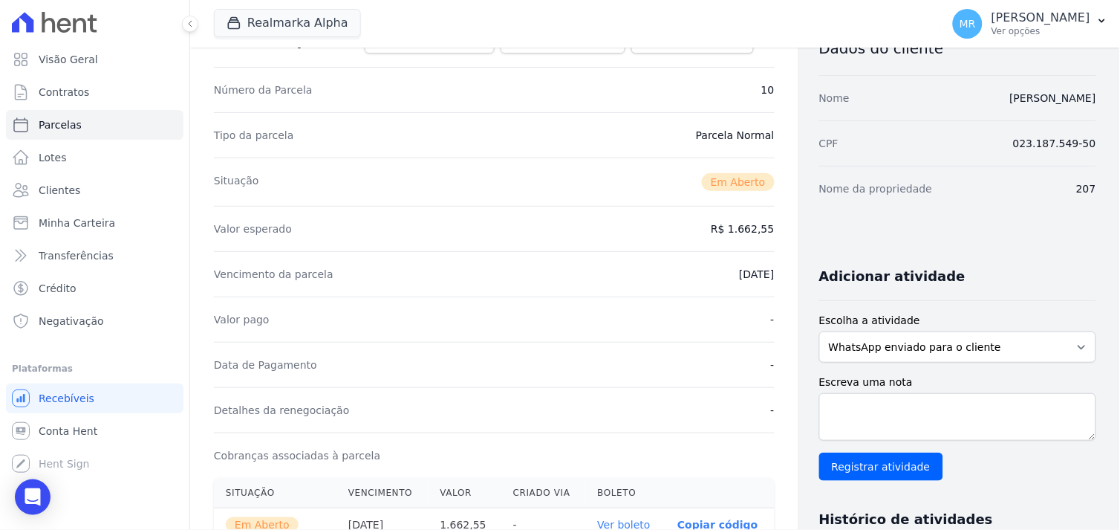
scroll to position [247, 0]
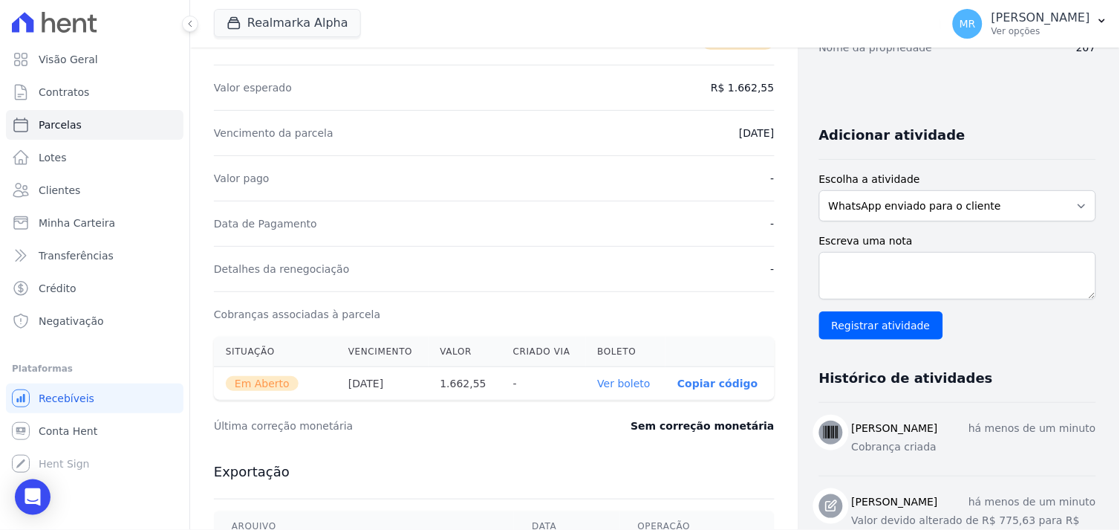
click at [611, 383] on link "Ver boleto" at bounding box center [624, 383] width 53 height 12
